Goal: Use online tool/utility

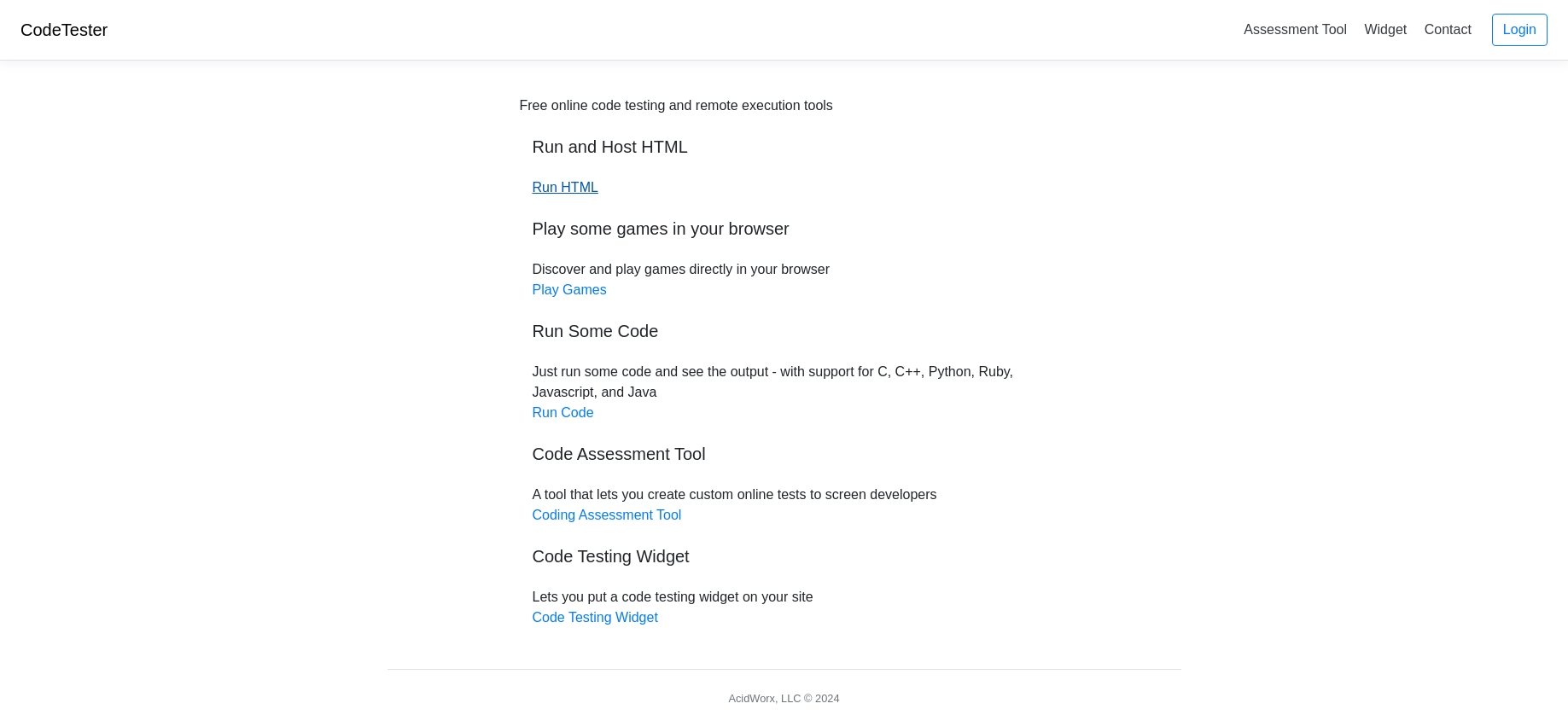
click at [575, 187] on link "Run HTML" at bounding box center [566, 187] width 66 height 15
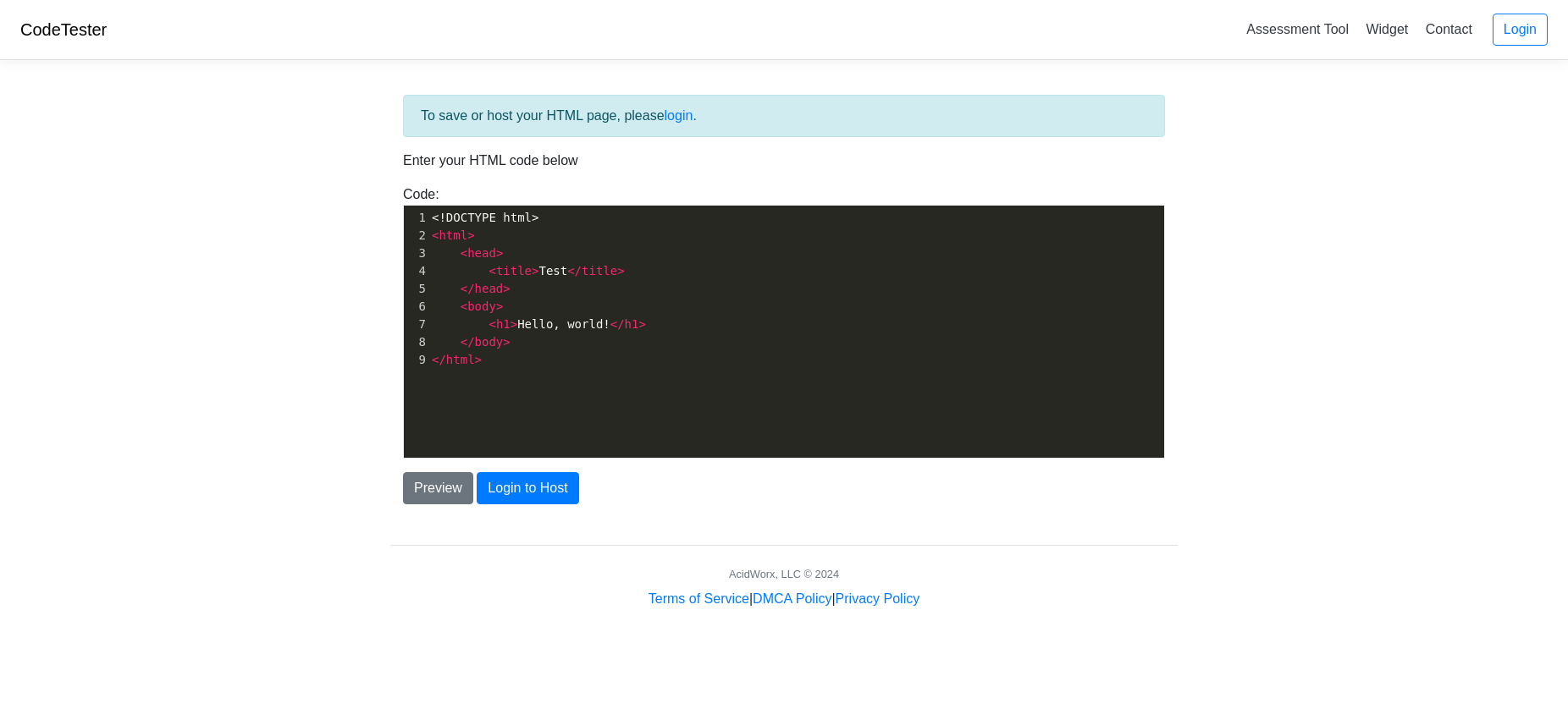
drag, startPoint x: 414, startPoint y: 216, endPoint x: 730, endPoint y: 449, distance: 392.6
click at [731, 451] on div "xxxxxxxxxx 1 <!DOCTYPE html> 2 < html > 3 < head > 4 < title > Test </ title > …" at bounding box center [796, 344] width 786 height 278
click at [550, 310] on pre "< body >" at bounding box center [802, 307] width 748 height 18
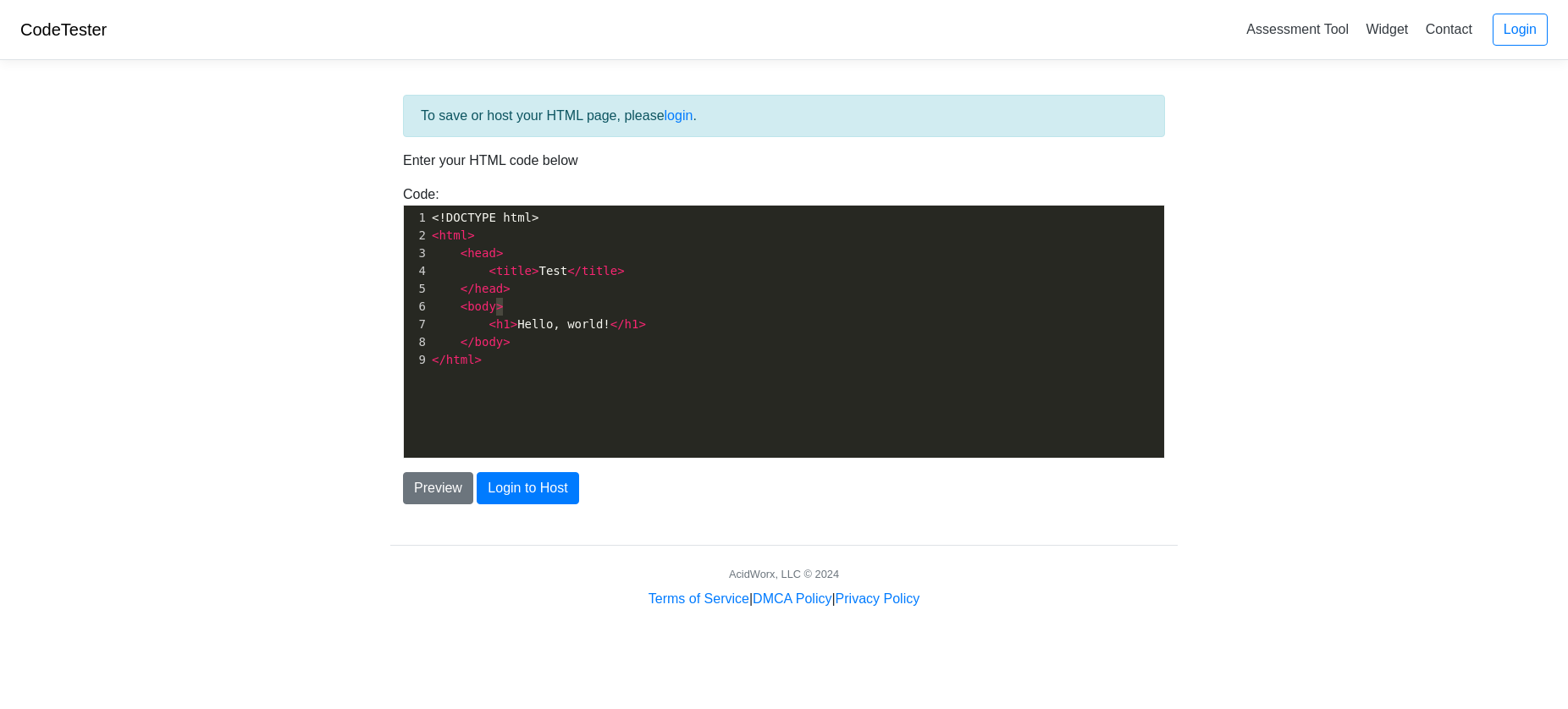
type textarea "<body>"
click at [550, 310] on pre "< body >" at bounding box center [802, 307] width 748 height 18
